Goal: Obtain resource: Download file/media

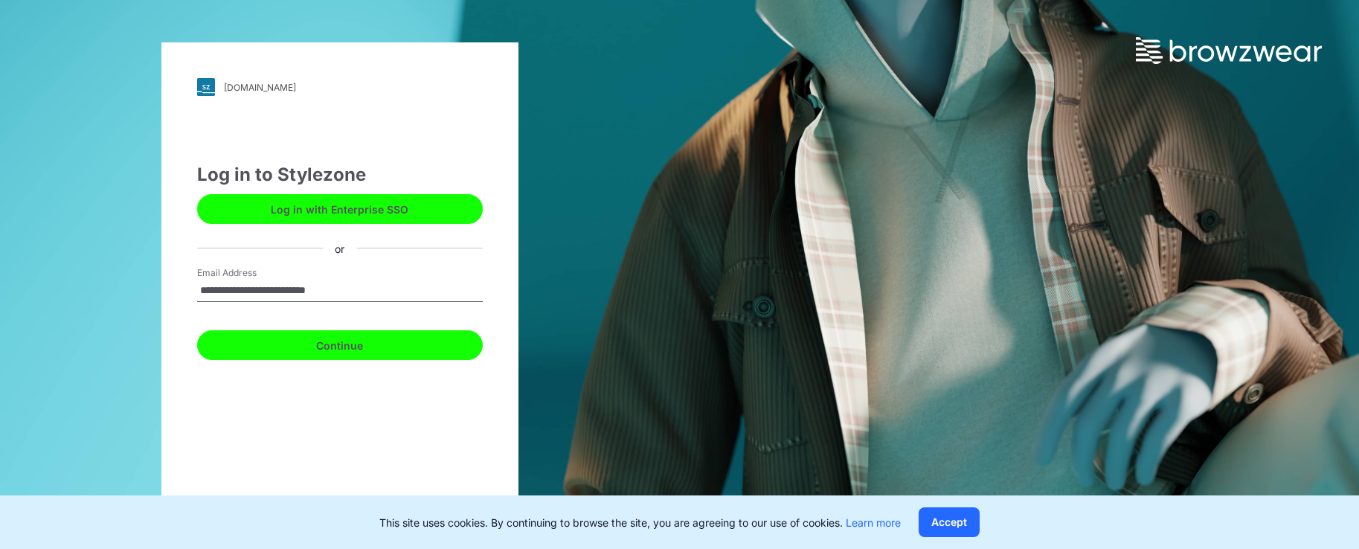
click at [358, 350] on button "Continue" at bounding box center [340, 345] width 286 height 30
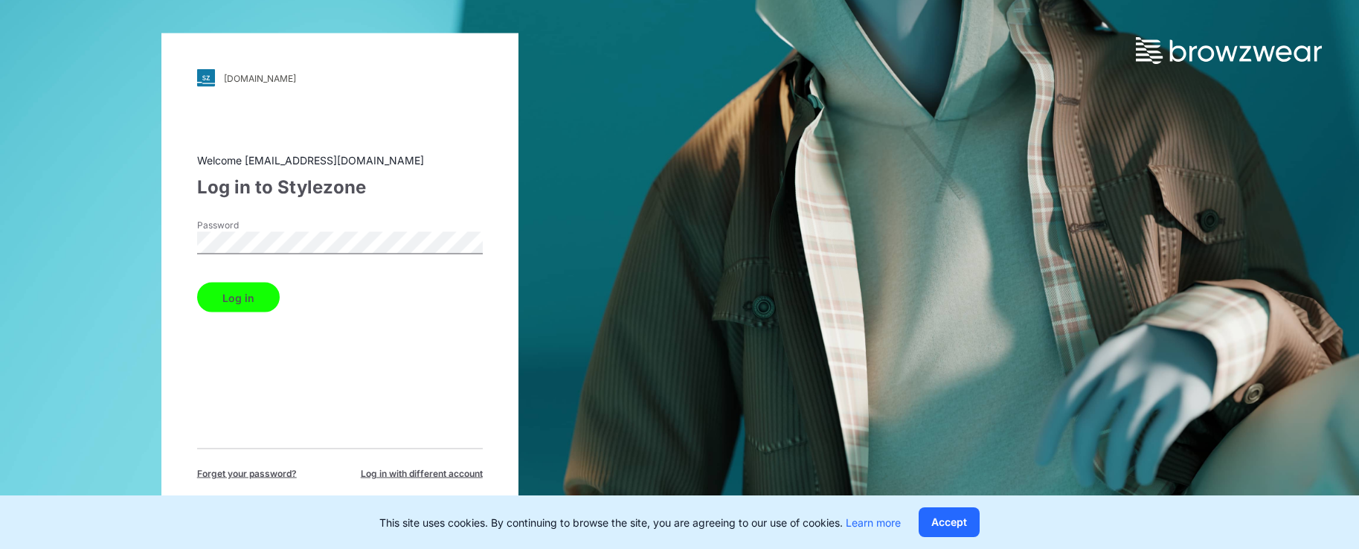
click at [240, 294] on button "Log in" at bounding box center [238, 298] width 83 height 30
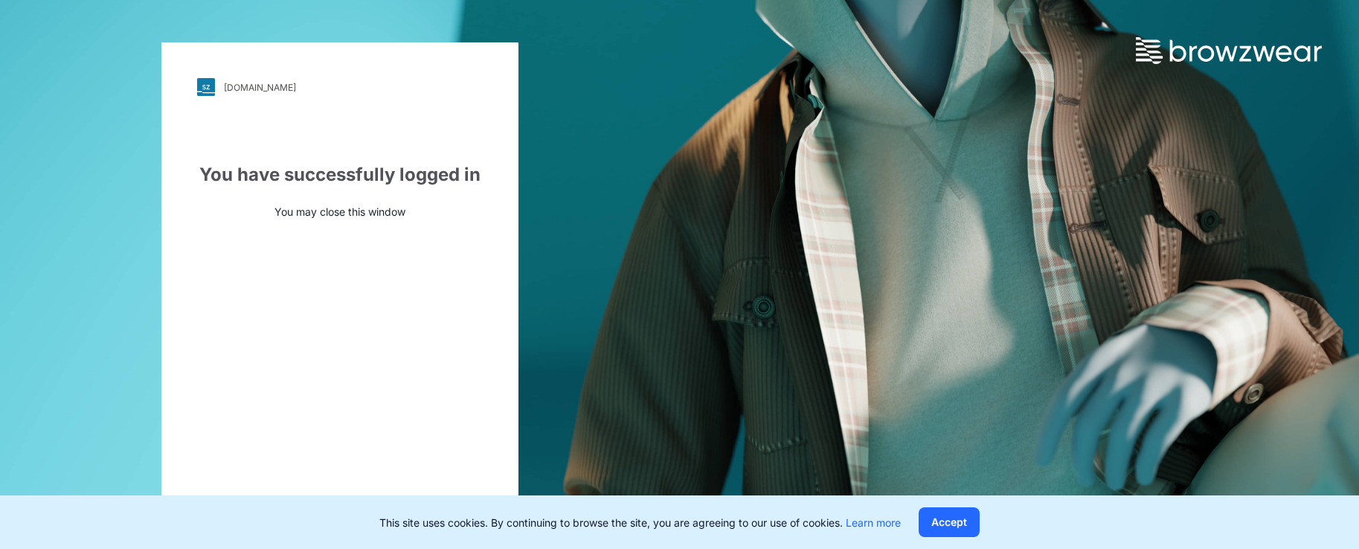
click at [207, 91] on img at bounding box center [206, 87] width 18 height 18
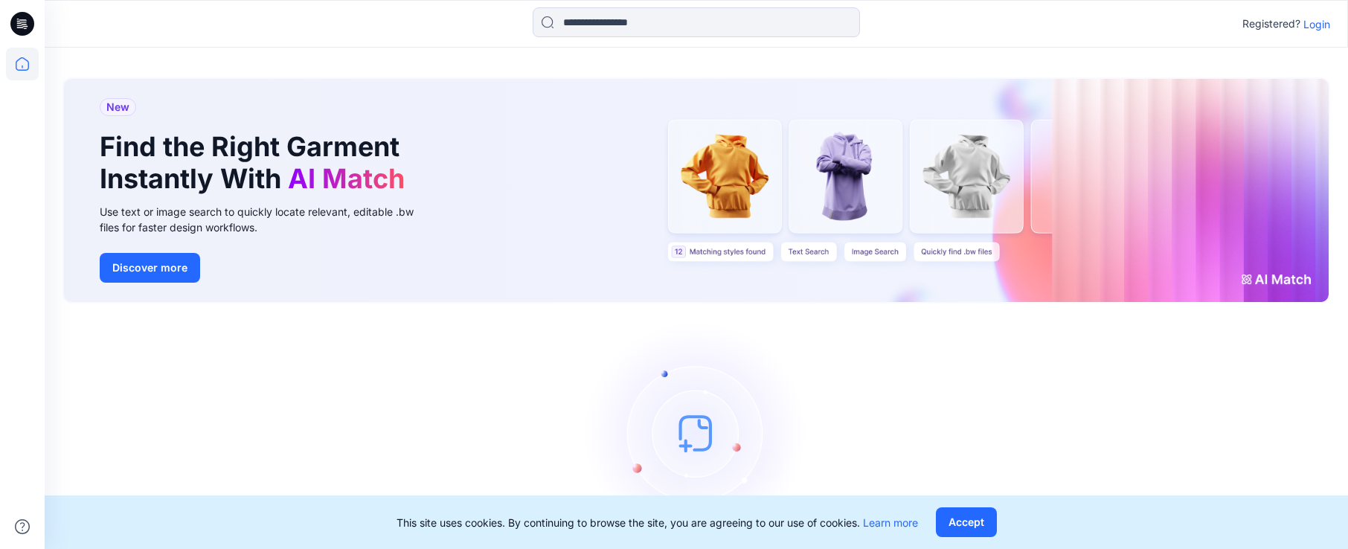
click at [19, 26] on icon at bounding box center [22, 24] width 24 height 24
click at [1316, 26] on p "Login" at bounding box center [1316, 24] width 27 height 16
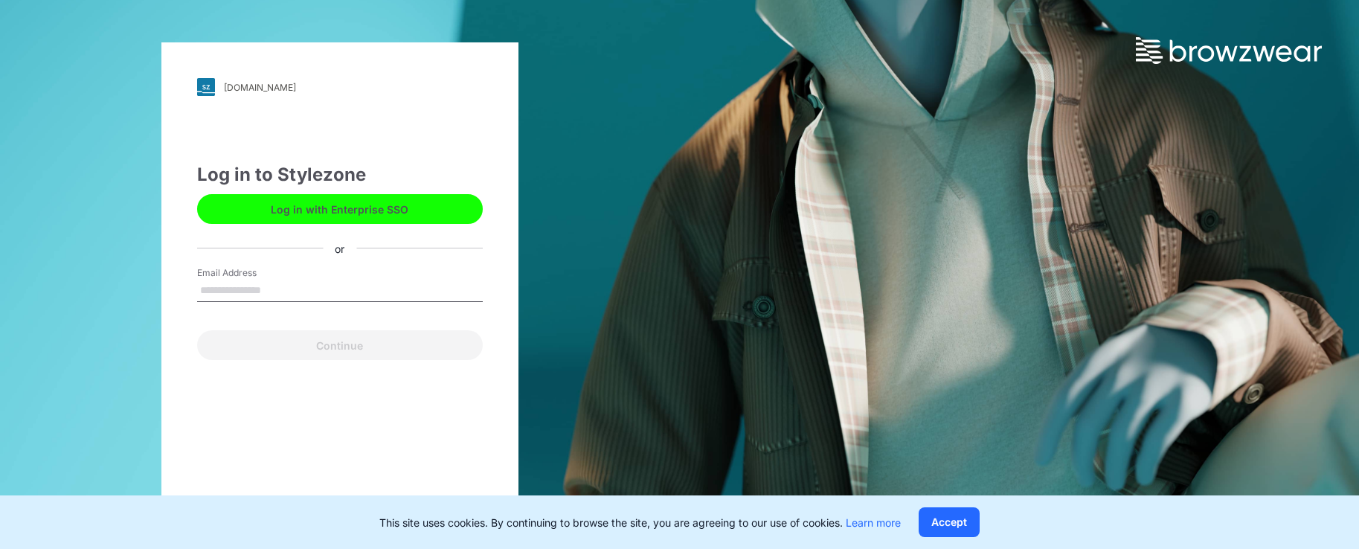
click at [277, 292] on input "Email Address" at bounding box center [340, 291] width 286 height 22
click at [285, 292] on input "Email Address" at bounding box center [340, 291] width 286 height 22
click at [225, 295] on input "Email Address" at bounding box center [340, 291] width 286 height 22
type input "**********"
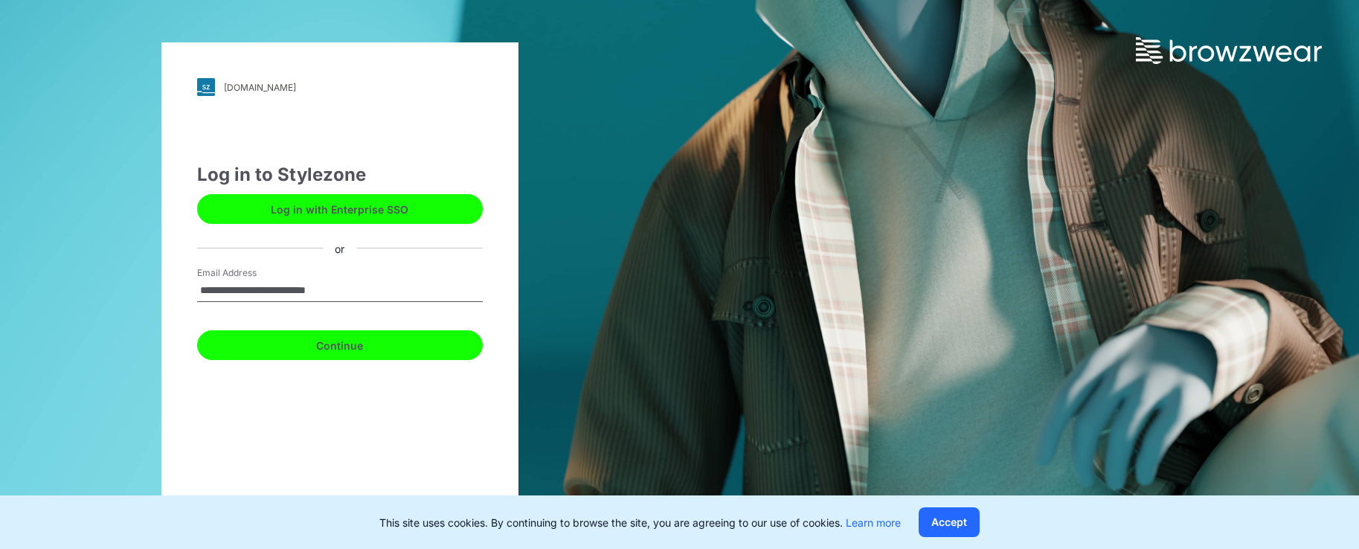
click at [315, 344] on button "Continue" at bounding box center [340, 345] width 286 height 30
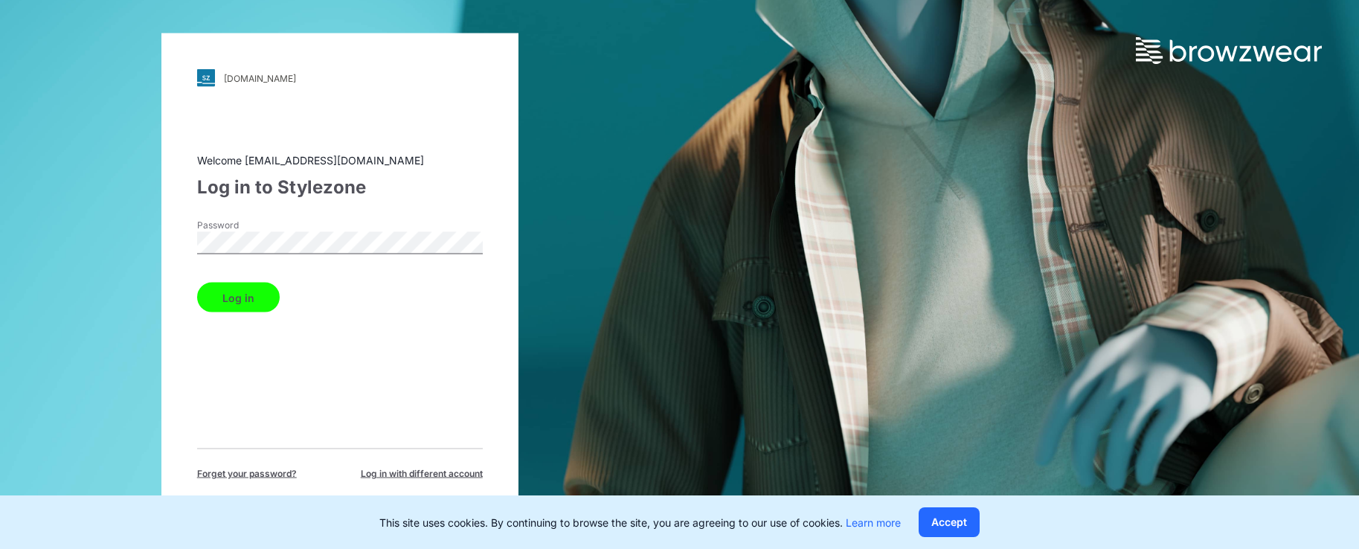
click at [237, 296] on button "Log in" at bounding box center [238, 298] width 83 height 30
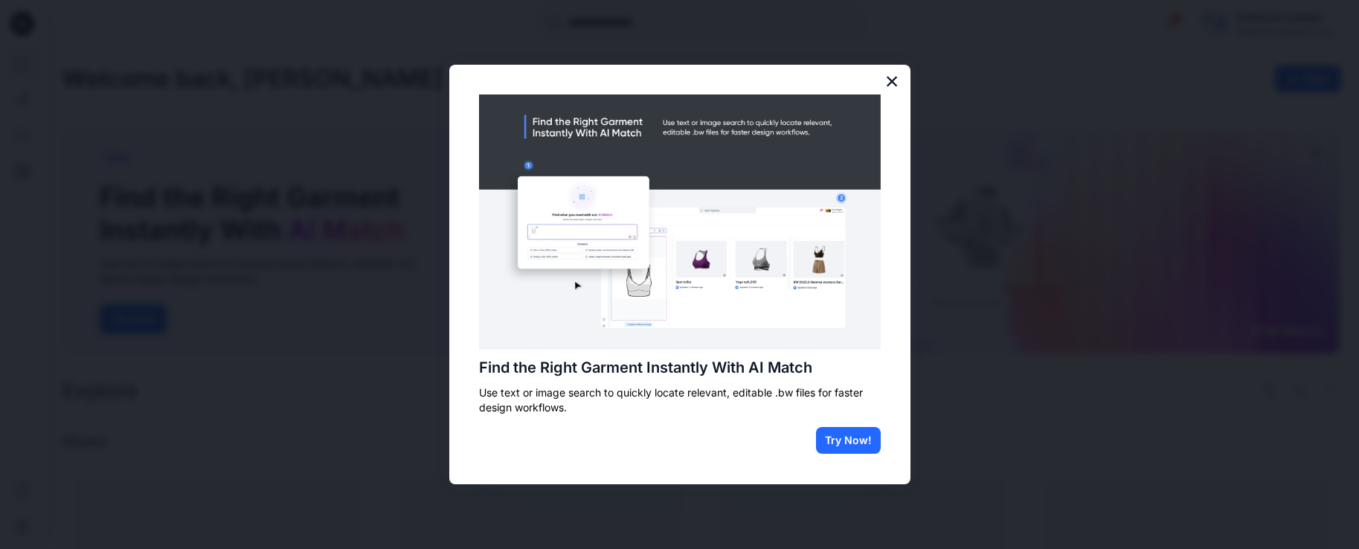
click at [893, 85] on button "×" at bounding box center [892, 81] width 14 height 24
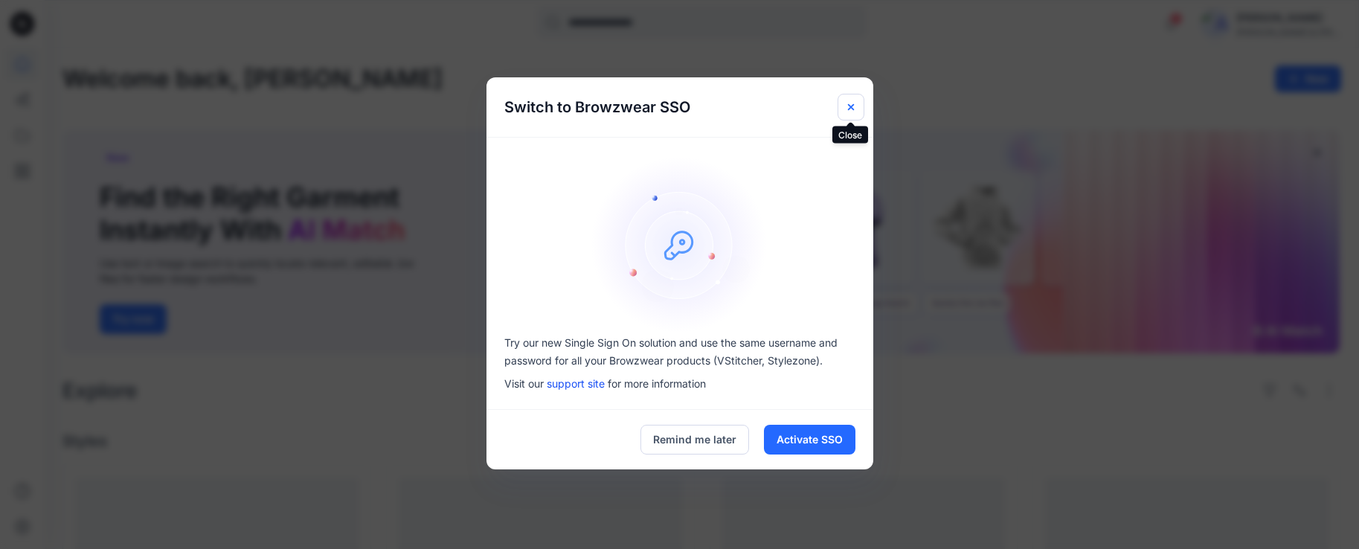
click at [851, 103] on icon "Close" at bounding box center [851, 107] width 12 height 12
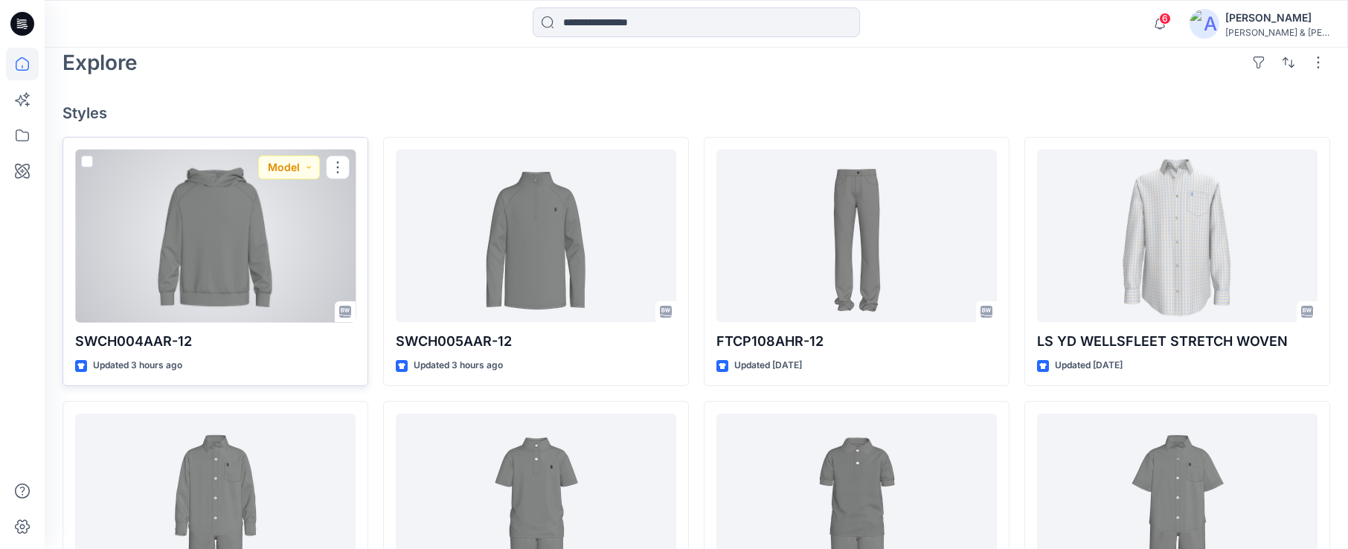
scroll to position [339, 0]
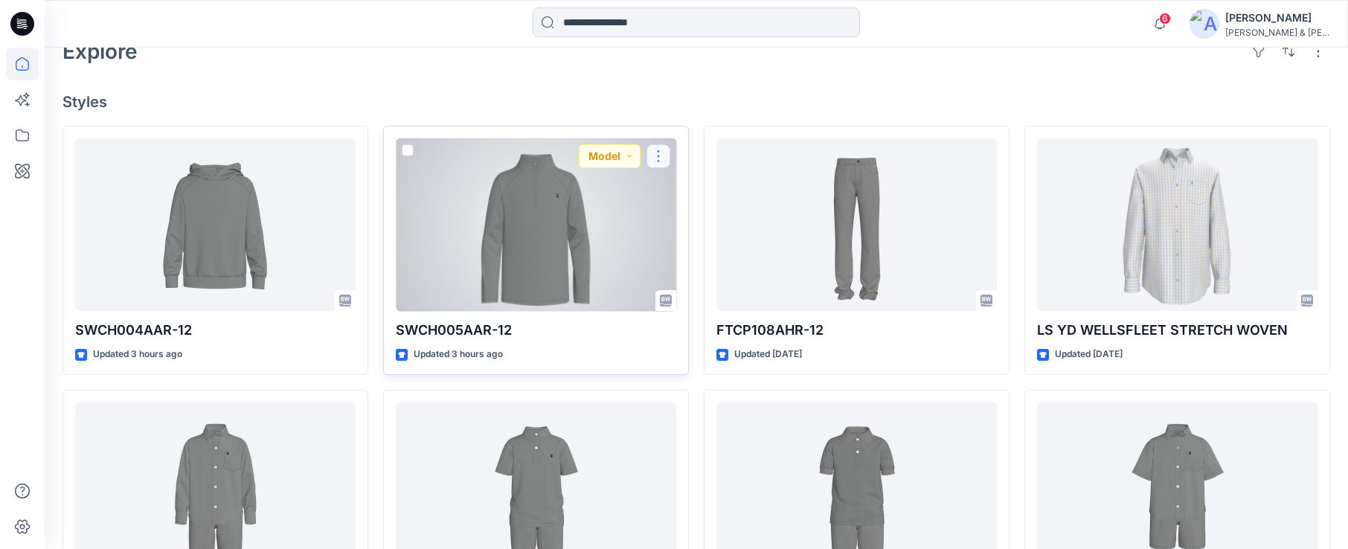
click at [666, 151] on button "button" at bounding box center [658, 156] width 24 height 24
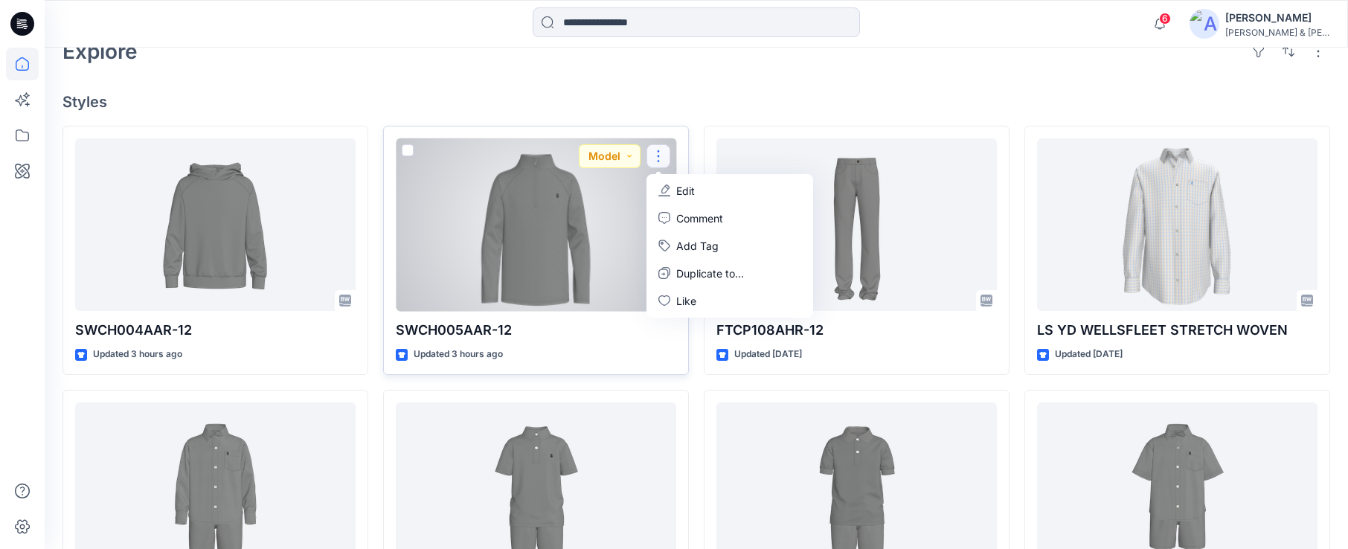
click at [559, 242] on div at bounding box center [536, 224] width 280 height 173
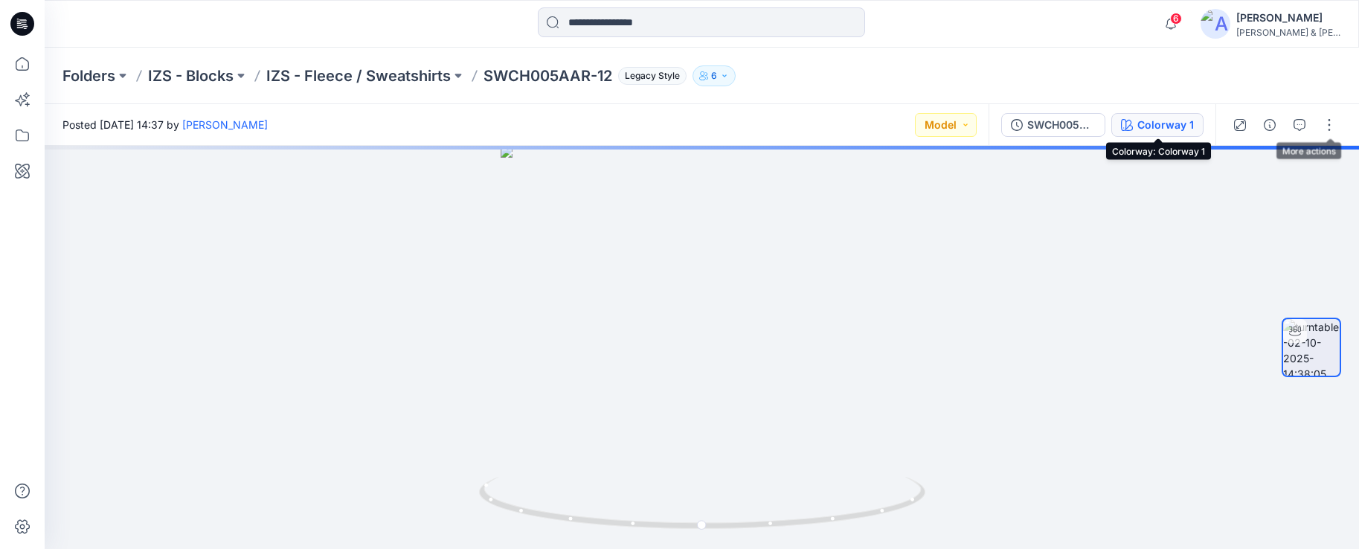
click at [1164, 120] on div "Colorway 1" at bounding box center [1165, 125] width 57 height 16
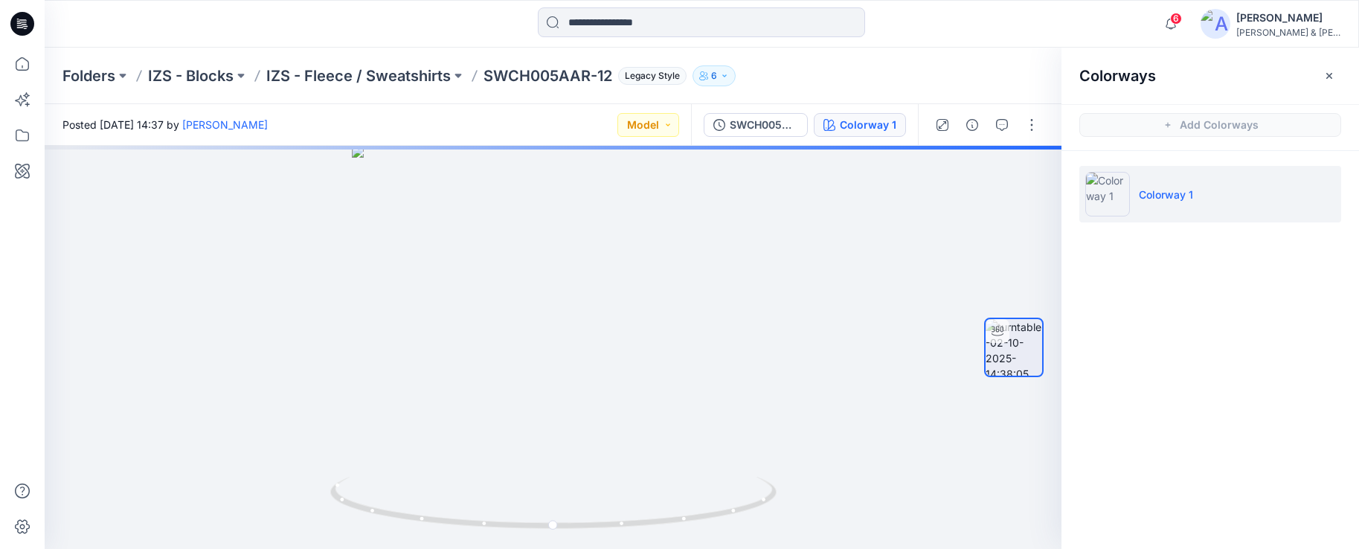
click at [1200, 197] on li "Colorway 1" at bounding box center [1210, 194] width 262 height 57
click at [756, 126] on div "SWCH005AAR-12" at bounding box center [764, 125] width 68 height 16
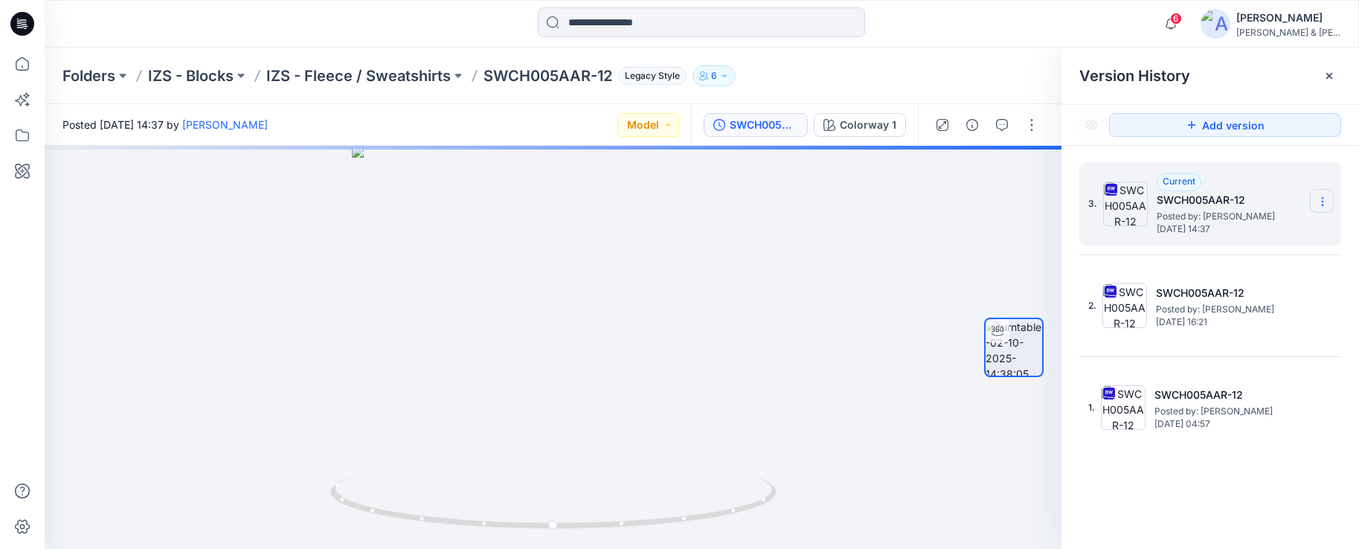
click at [1322, 195] on section at bounding box center [1322, 201] width 24 height 24
click at [1264, 234] on span "Download Source BW File" at bounding box center [1247, 231] width 125 height 18
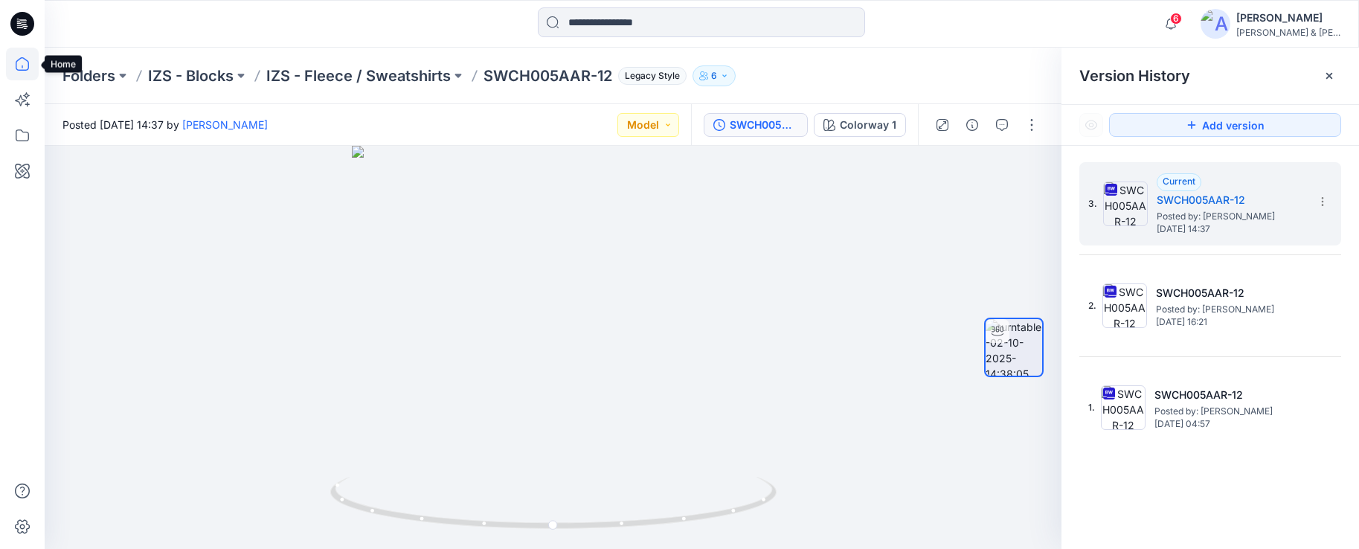
click at [30, 62] on icon at bounding box center [22, 64] width 33 height 33
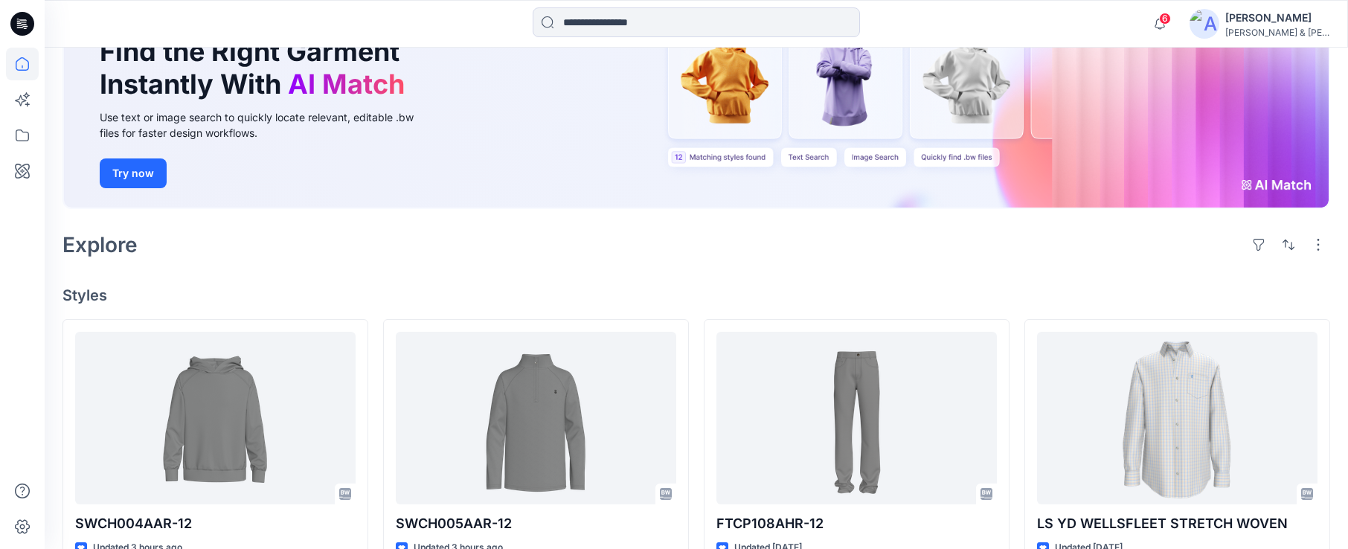
scroll to position [188, 0]
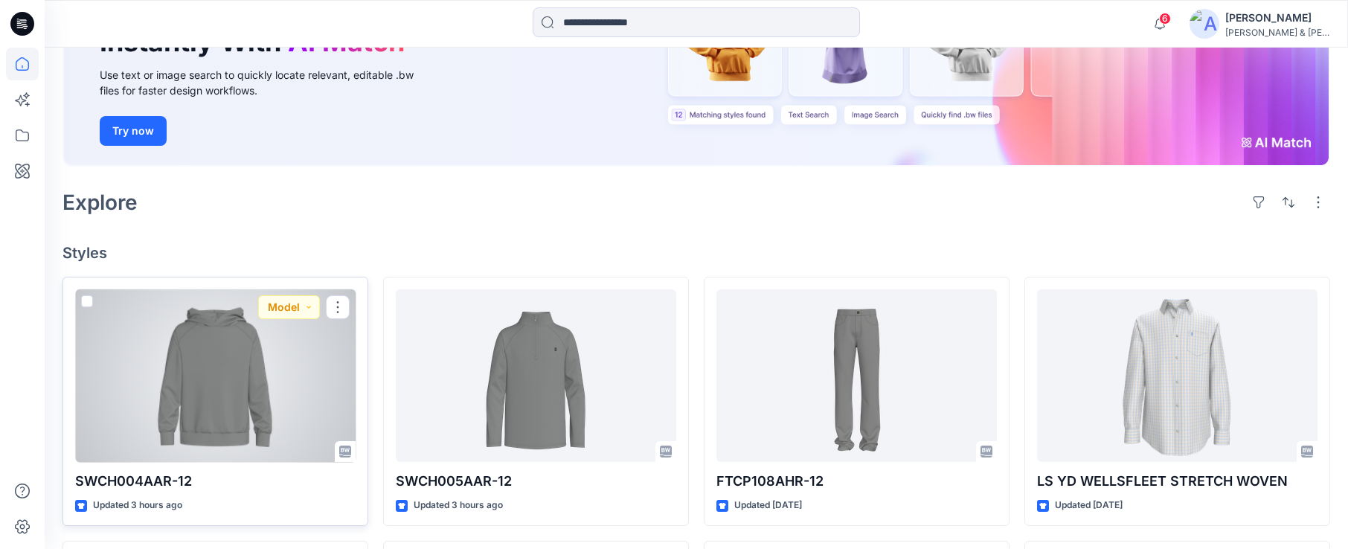
click at [303, 399] on div at bounding box center [215, 375] width 280 height 173
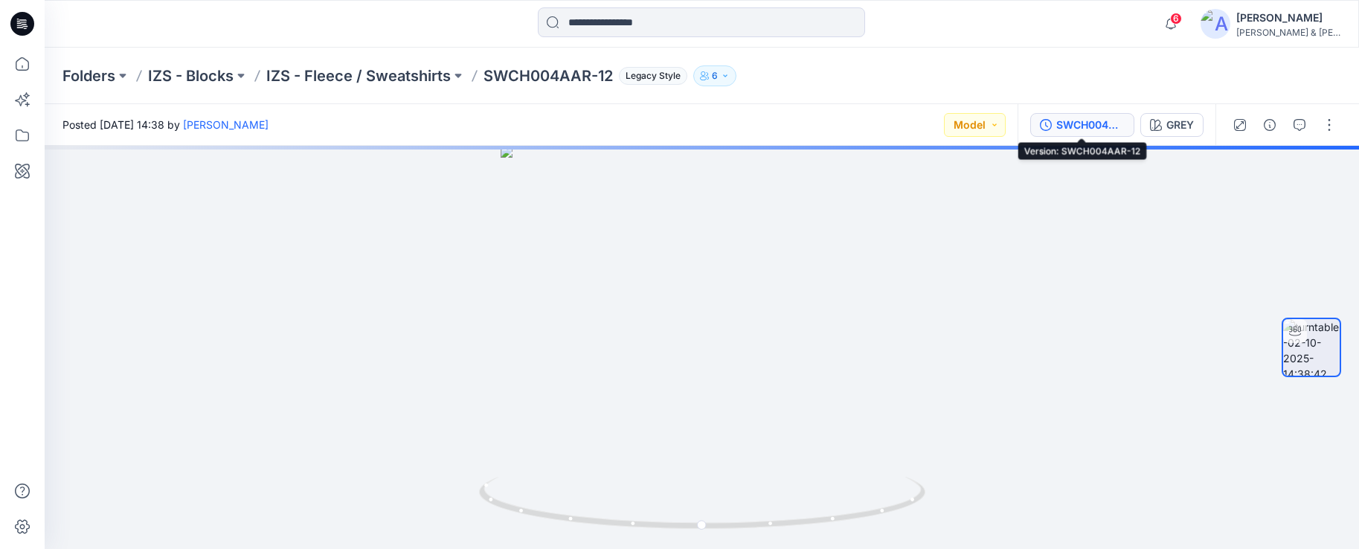
click at [1082, 129] on div "SWCH004AAR-12" at bounding box center [1090, 125] width 68 height 16
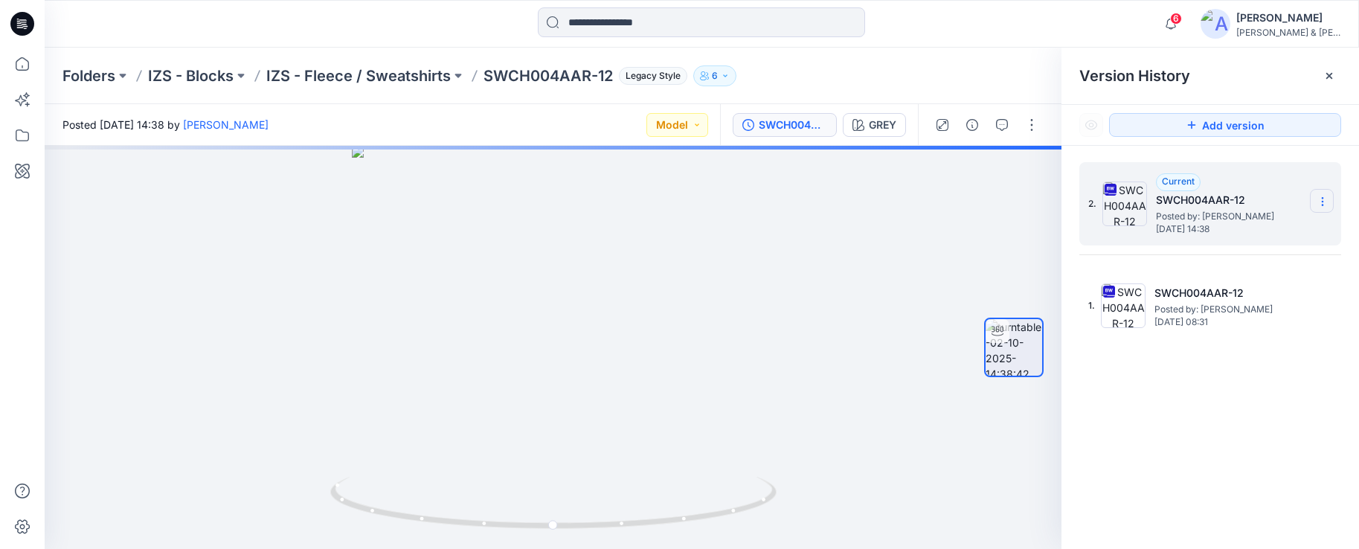
click at [1318, 209] on section at bounding box center [1322, 201] width 24 height 24
click at [1276, 237] on span "Download Source BW File" at bounding box center [1247, 231] width 125 height 18
